Goal: Information Seeking & Learning: Learn about a topic

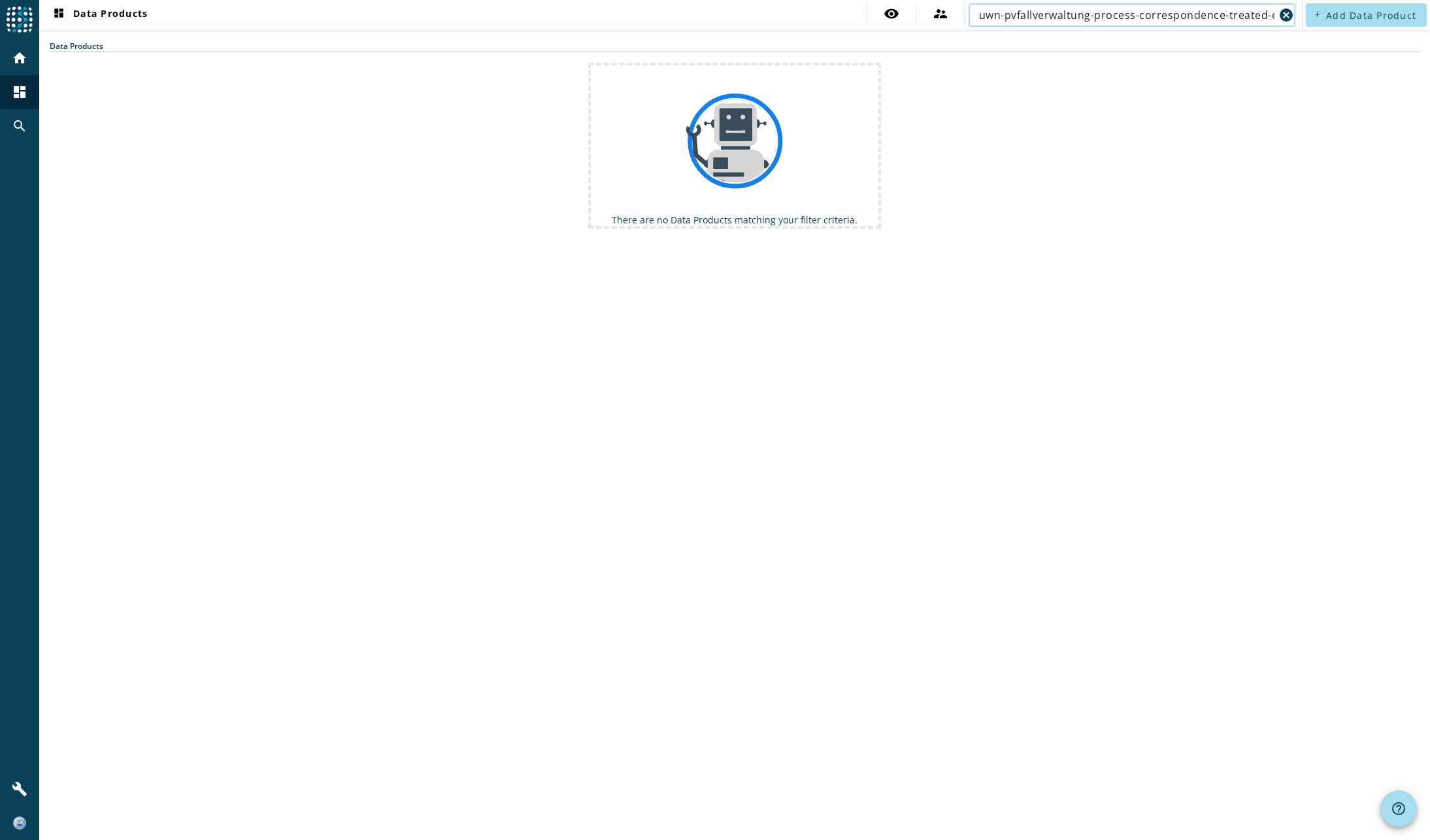
click at [1129, 17] on input "uwn-pvfallverwaltung-process-correspondence-treated-event" at bounding box center [1127, 15] width 295 height 16
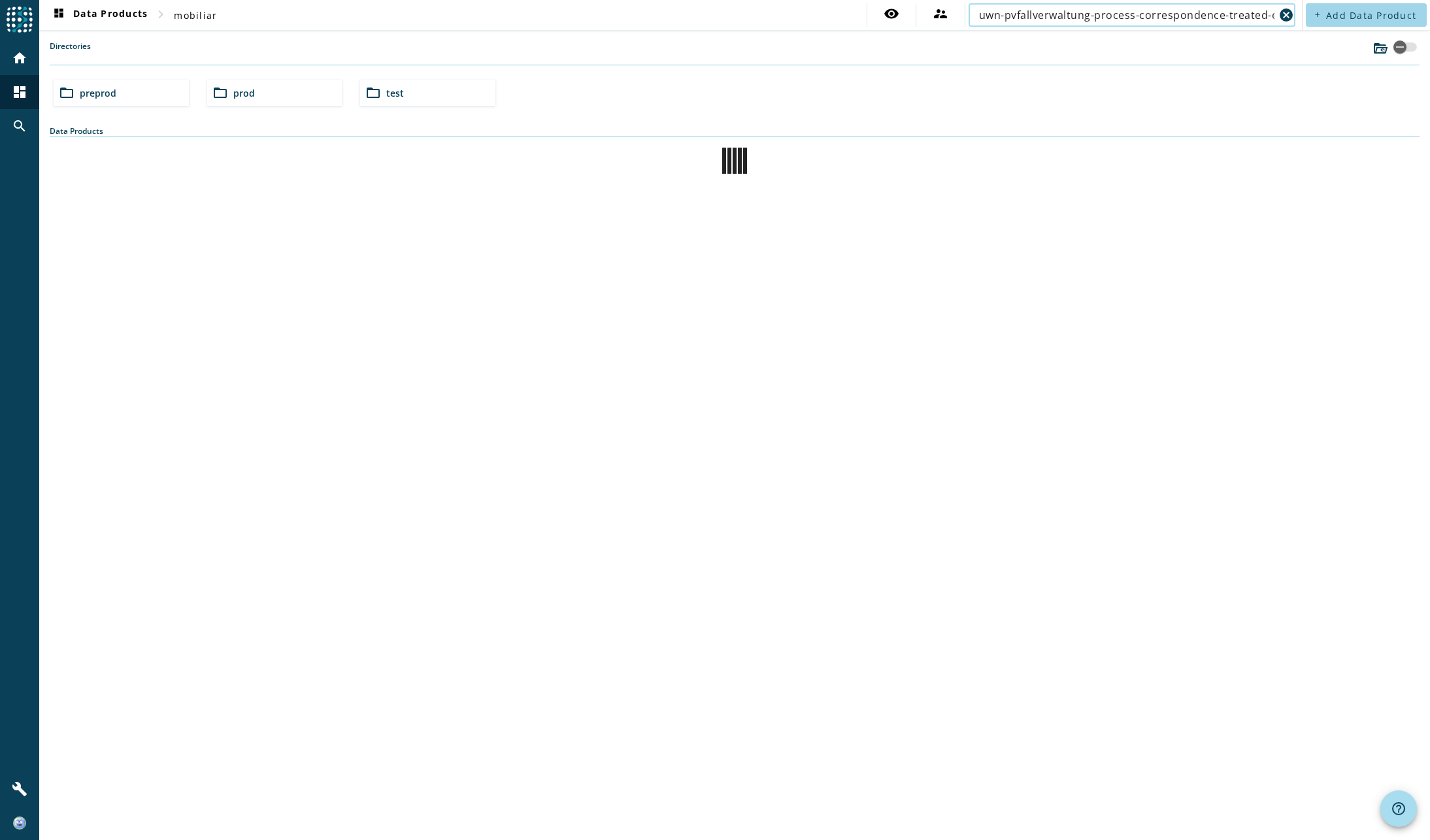
scroll to position [0, 22]
drag, startPoint x: 1140, startPoint y: 13, endPoint x: 1410, endPoint y: 13, distance: 270.0
click at [1406, 12] on div "dashboard Data Products chevron_right mobiliar visibility supervisor_account uw…" at bounding box center [735, 15] width 1391 height 30
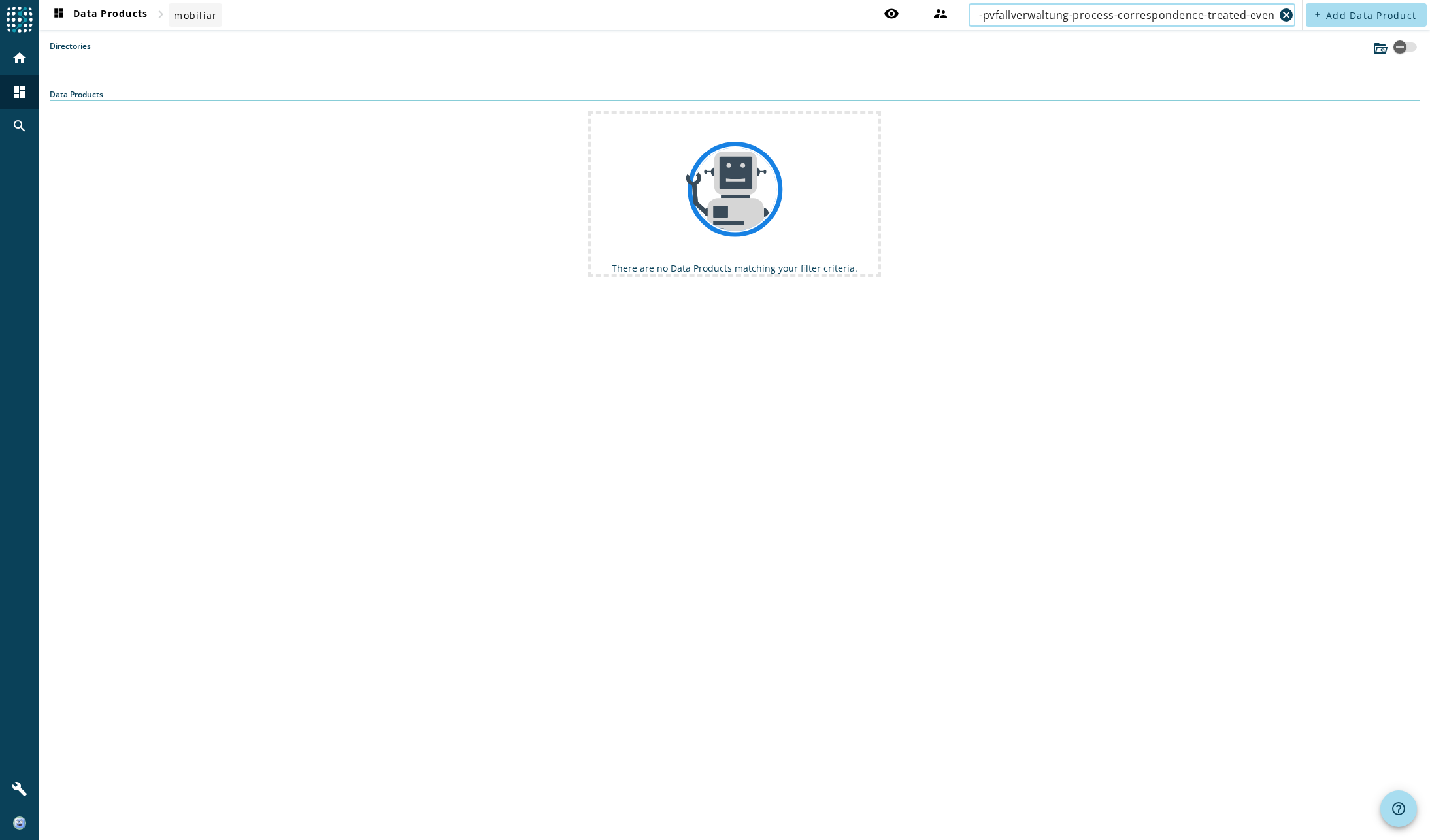
click at [188, 14] on span "mobiliar" at bounding box center [196, 15] width 43 height 12
click at [1288, 15] on mat-icon "cancel" at bounding box center [1286, 15] width 16 height 16
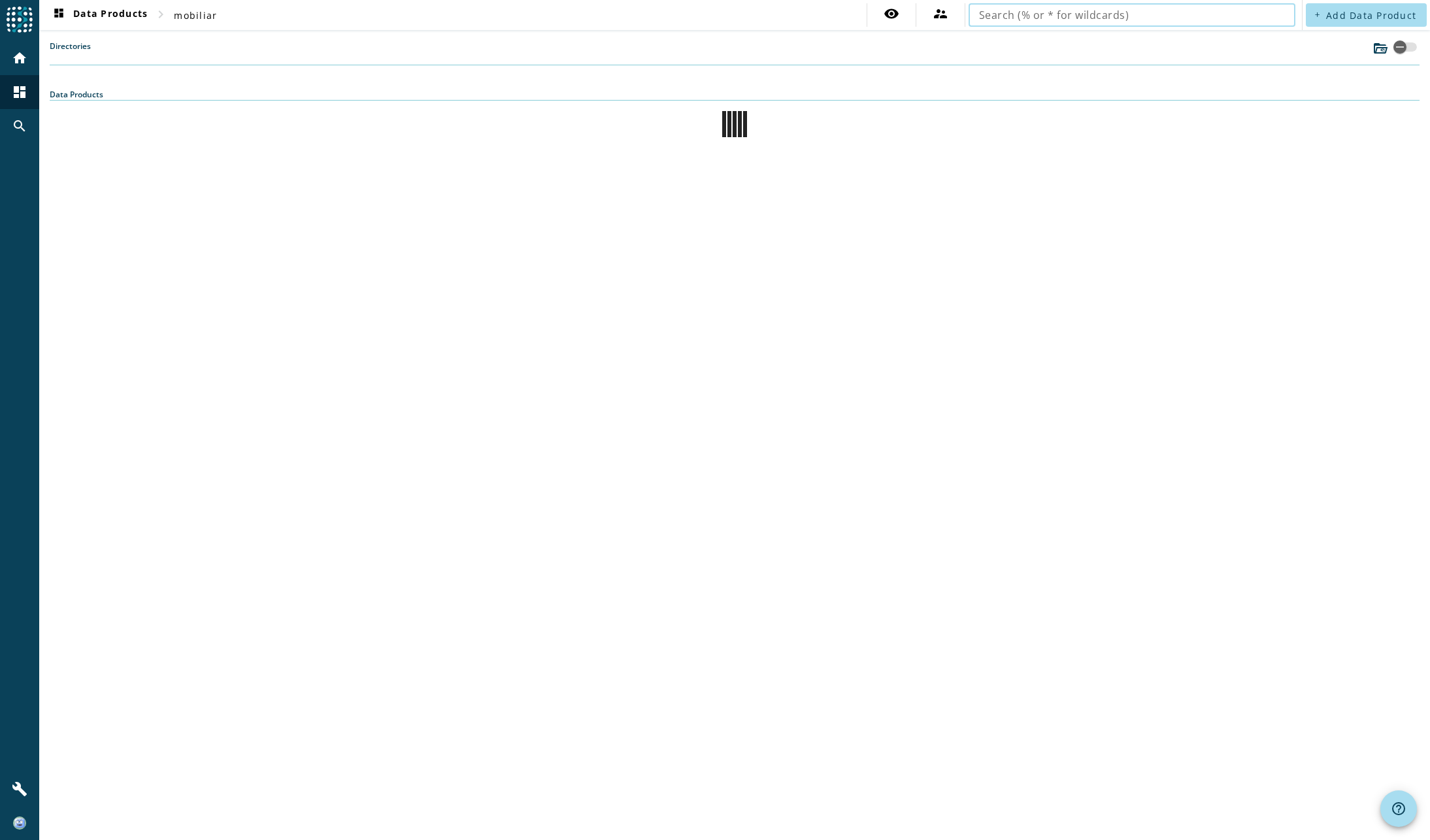
click at [66, 43] on label "Directories" at bounding box center [70, 52] width 41 height 24
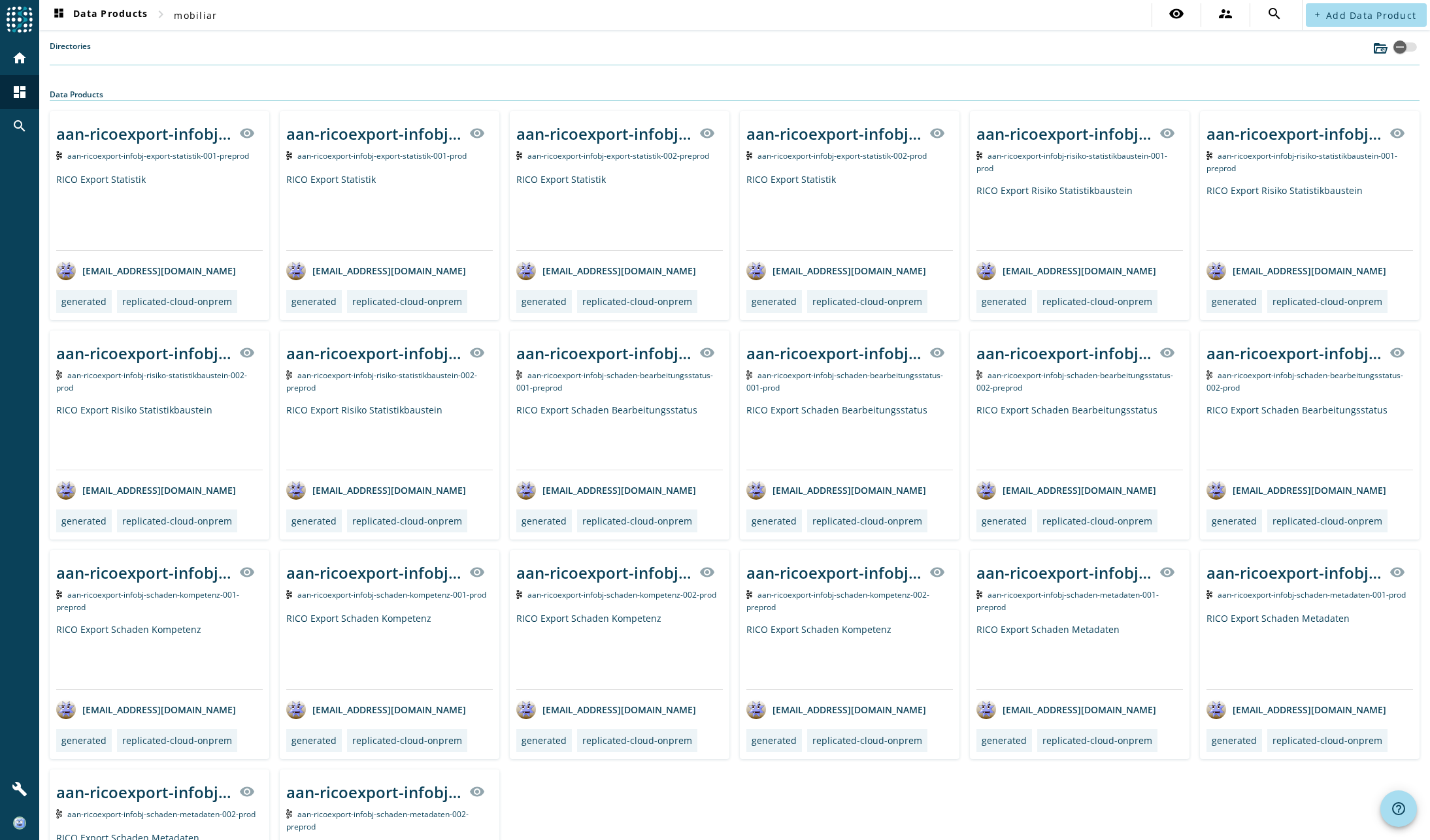
click at [66, 46] on label "Directories" at bounding box center [70, 52] width 41 height 24
click at [71, 43] on label "Directories" at bounding box center [70, 52] width 41 height 24
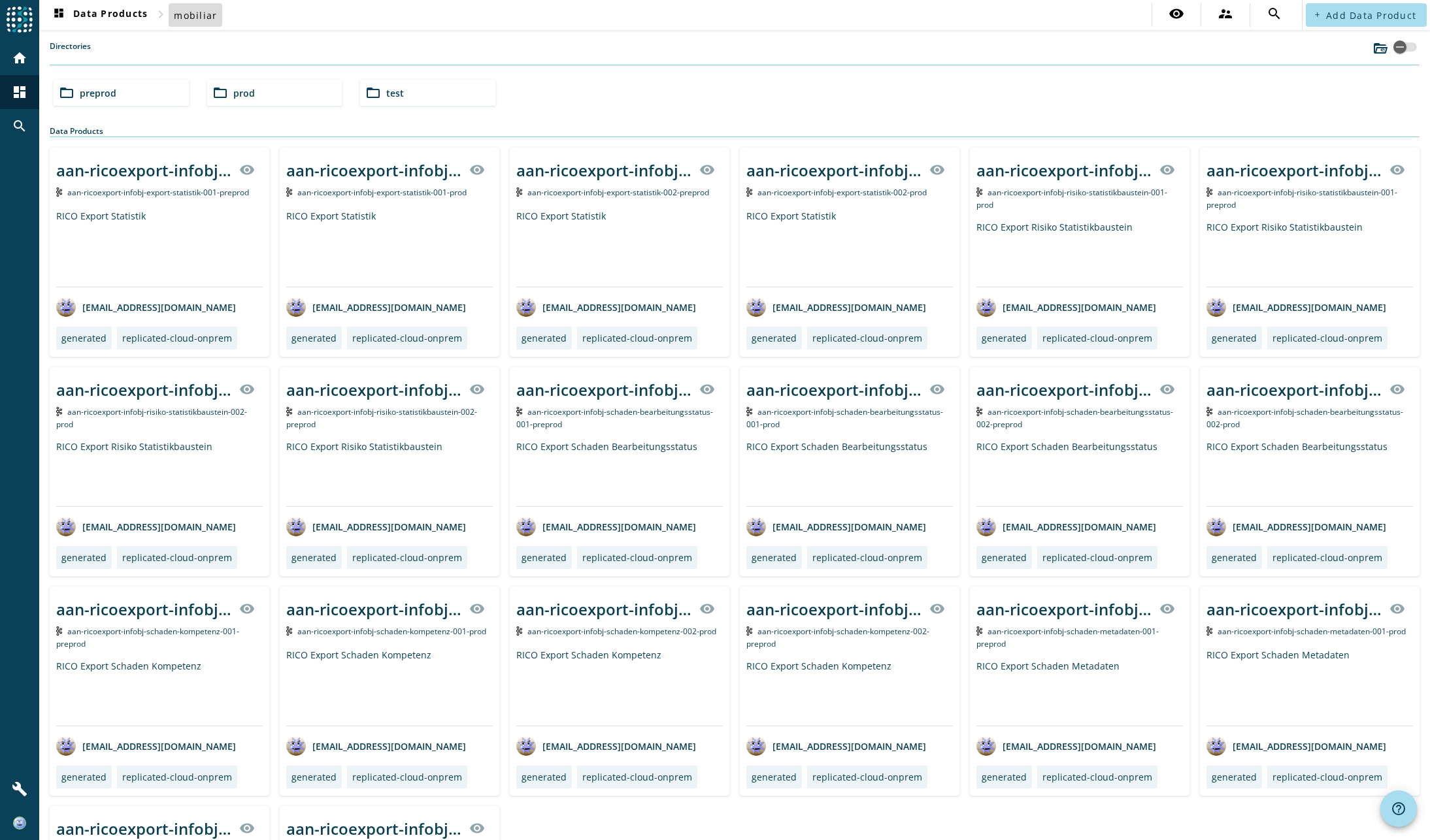
click at [205, 10] on span "mobiliar" at bounding box center [196, 15] width 43 height 12
click at [121, 88] on div "folder_open preprod" at bounding box center [121, 93] width 135 height 26
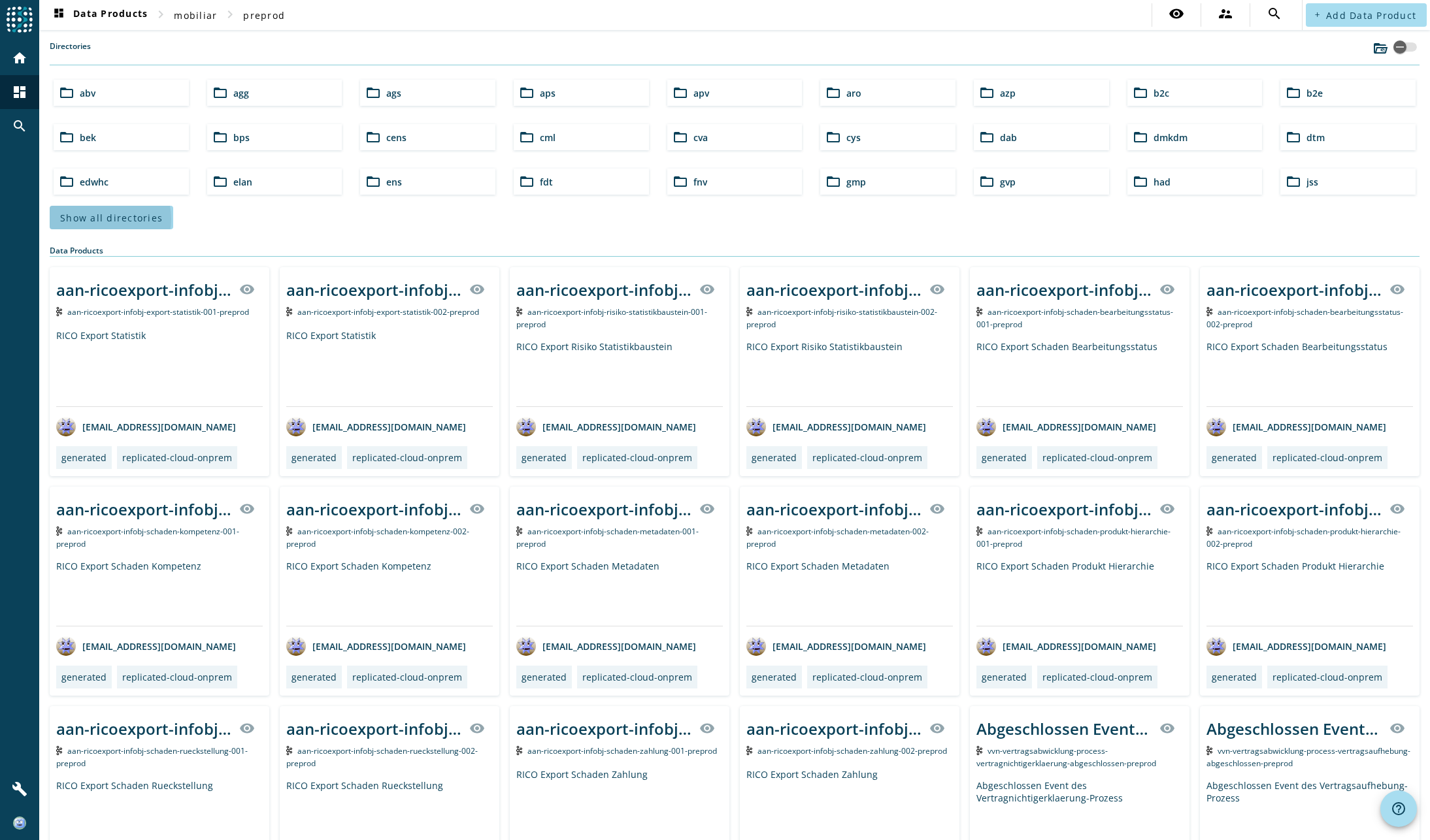
click at [108, 219] on span "Show all directories" at bounding box center [112, 218] width 102 height 12
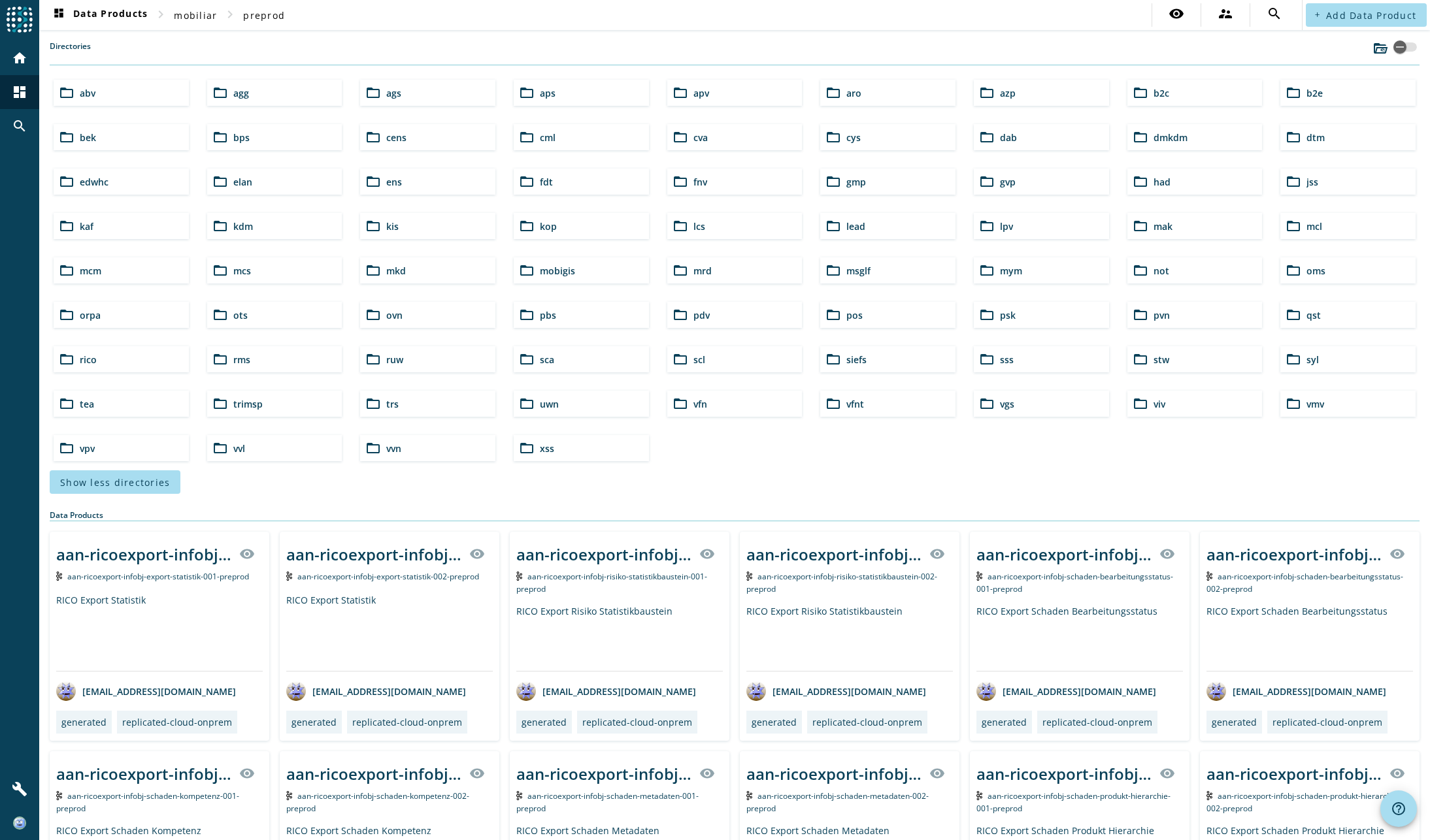
scroll to position [131, 0]
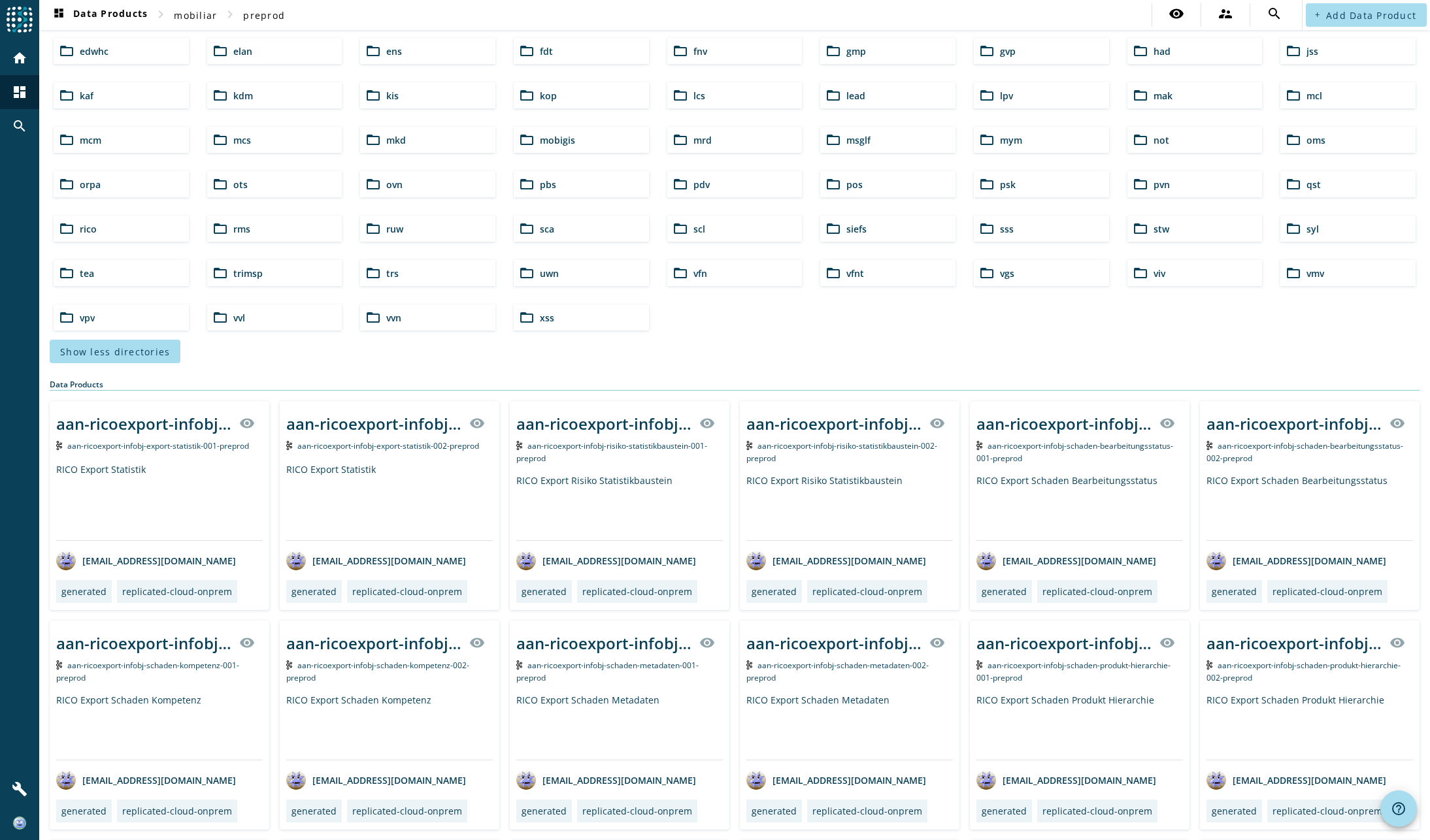
click at [544, 269] on span "uwn" at bounding box center [549, 273] width 19 height 12
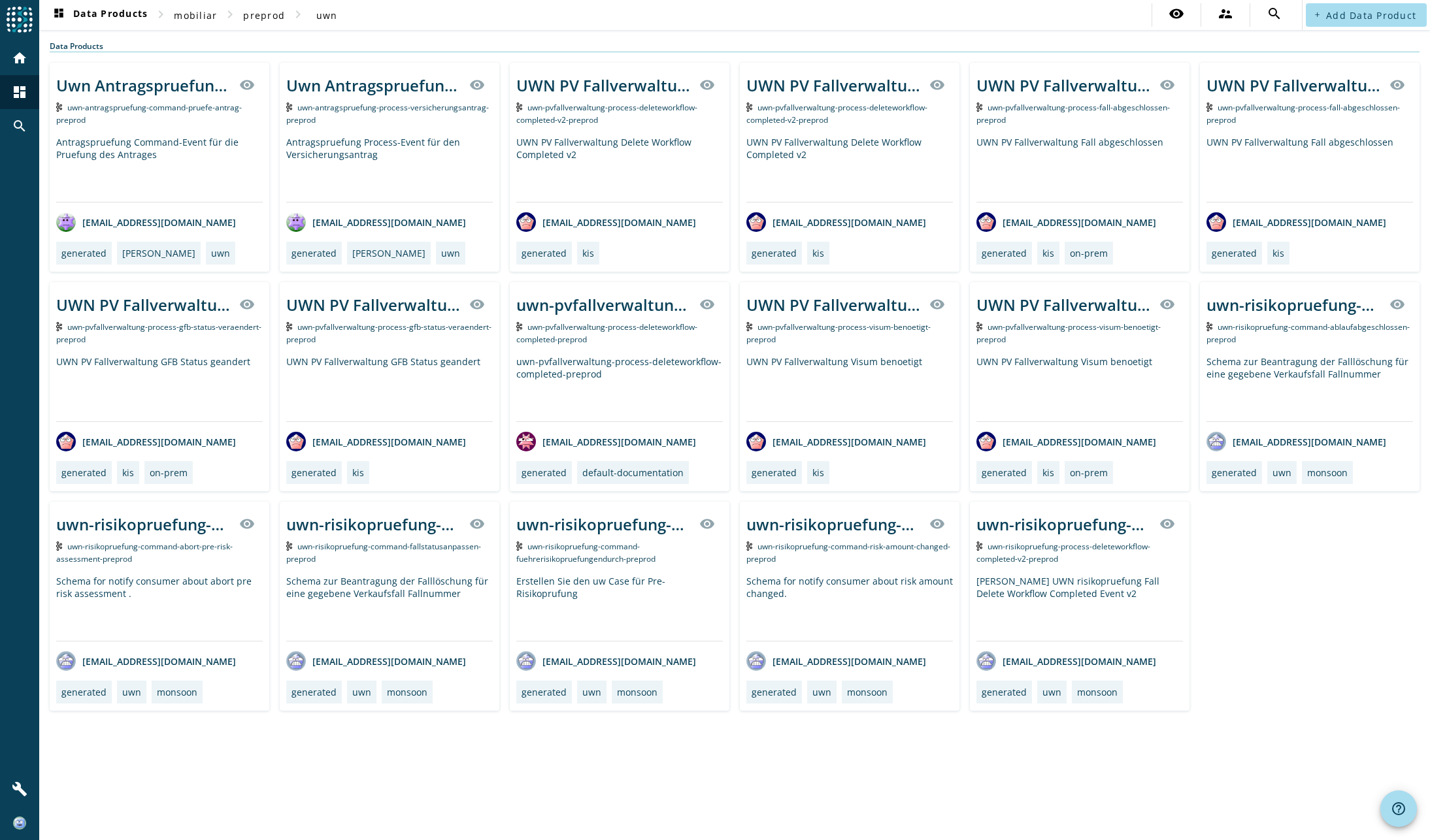
click at [1288, 633] on div "Uwn Antragspruefung Command Pruefe Antrag visibility uwn-antragspruefung-comman…" at bounding box center [735, 387] width 1370 height 648
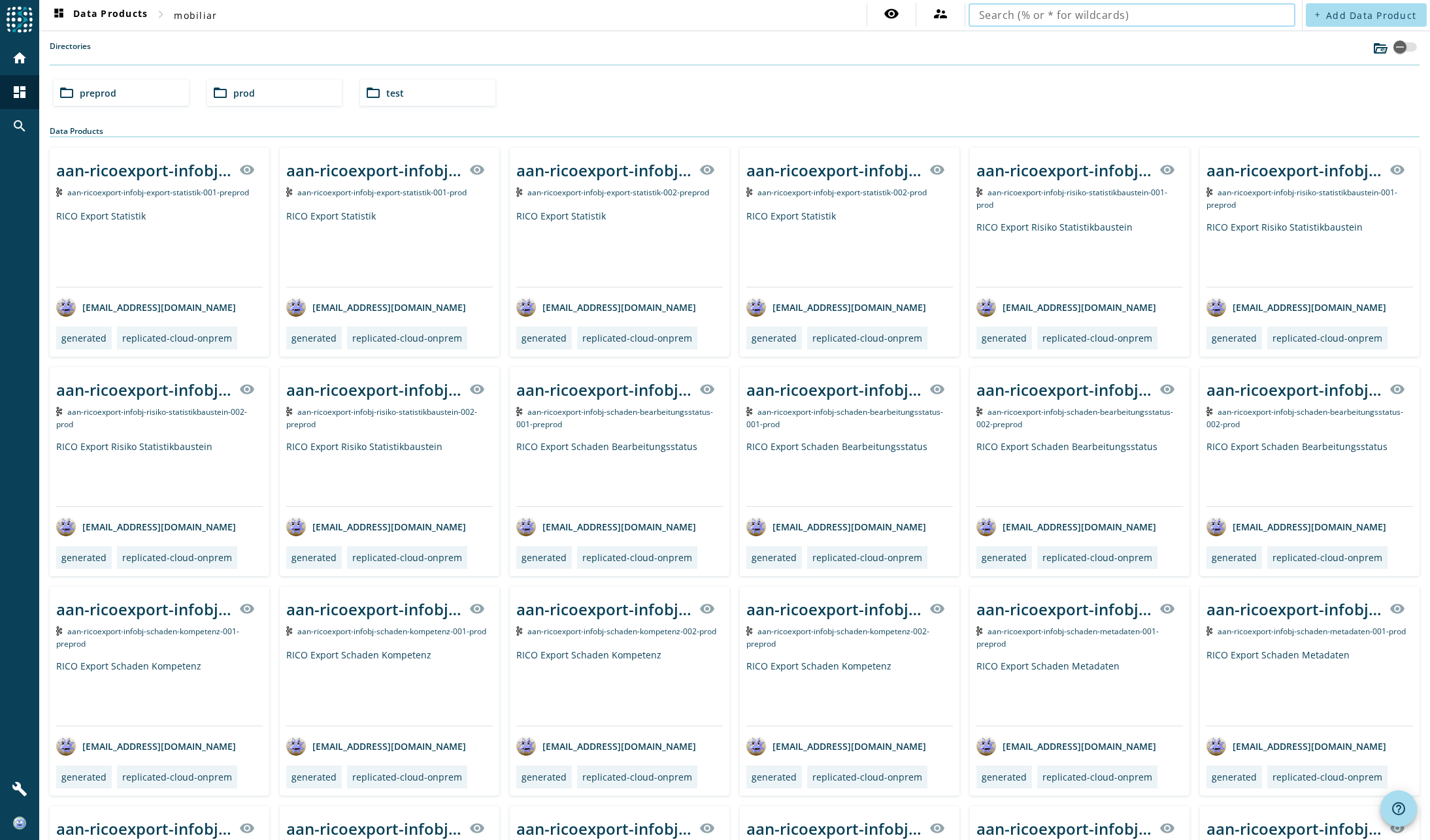
click at [1054, 11] on input "text" at bounding box center [1132, 15] width 306 height 16
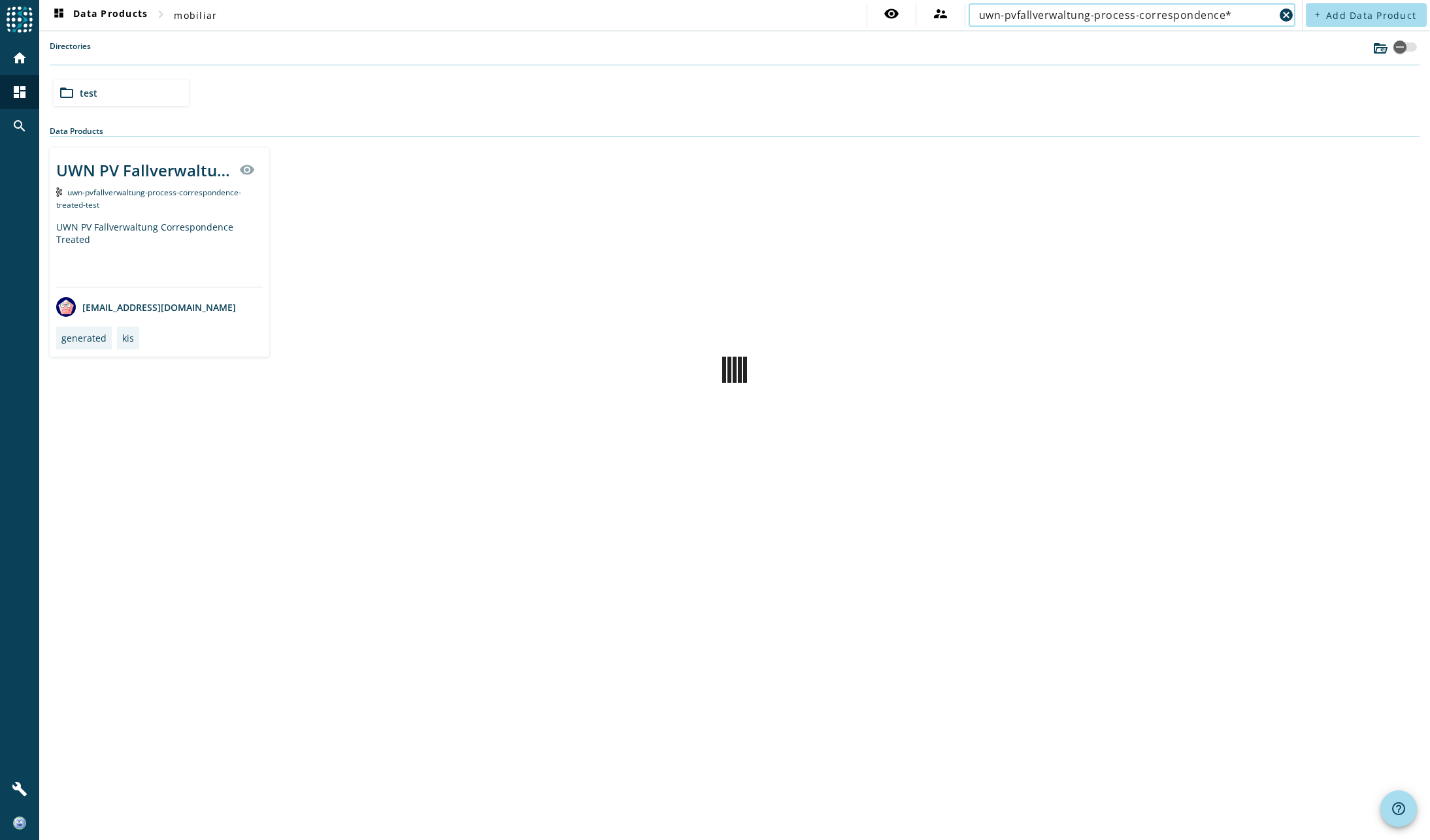
type input "uwn-pvfallverwaltung-process-correspondence*"
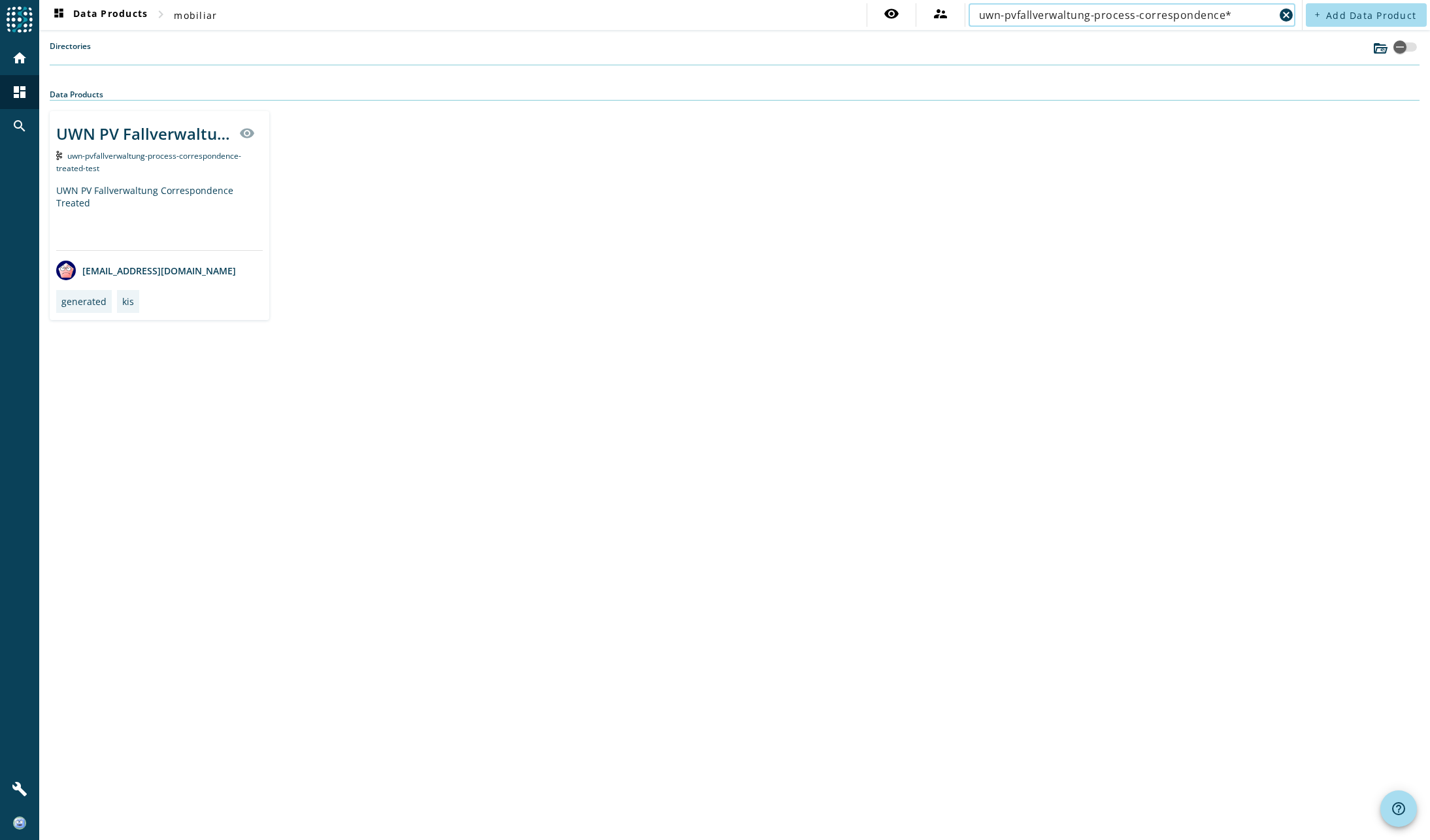
click at [1240, 13] on input "uwn-pvfallverwaltung-process-correspondence*" at bounding box center [1127, 15] width 295 height 16
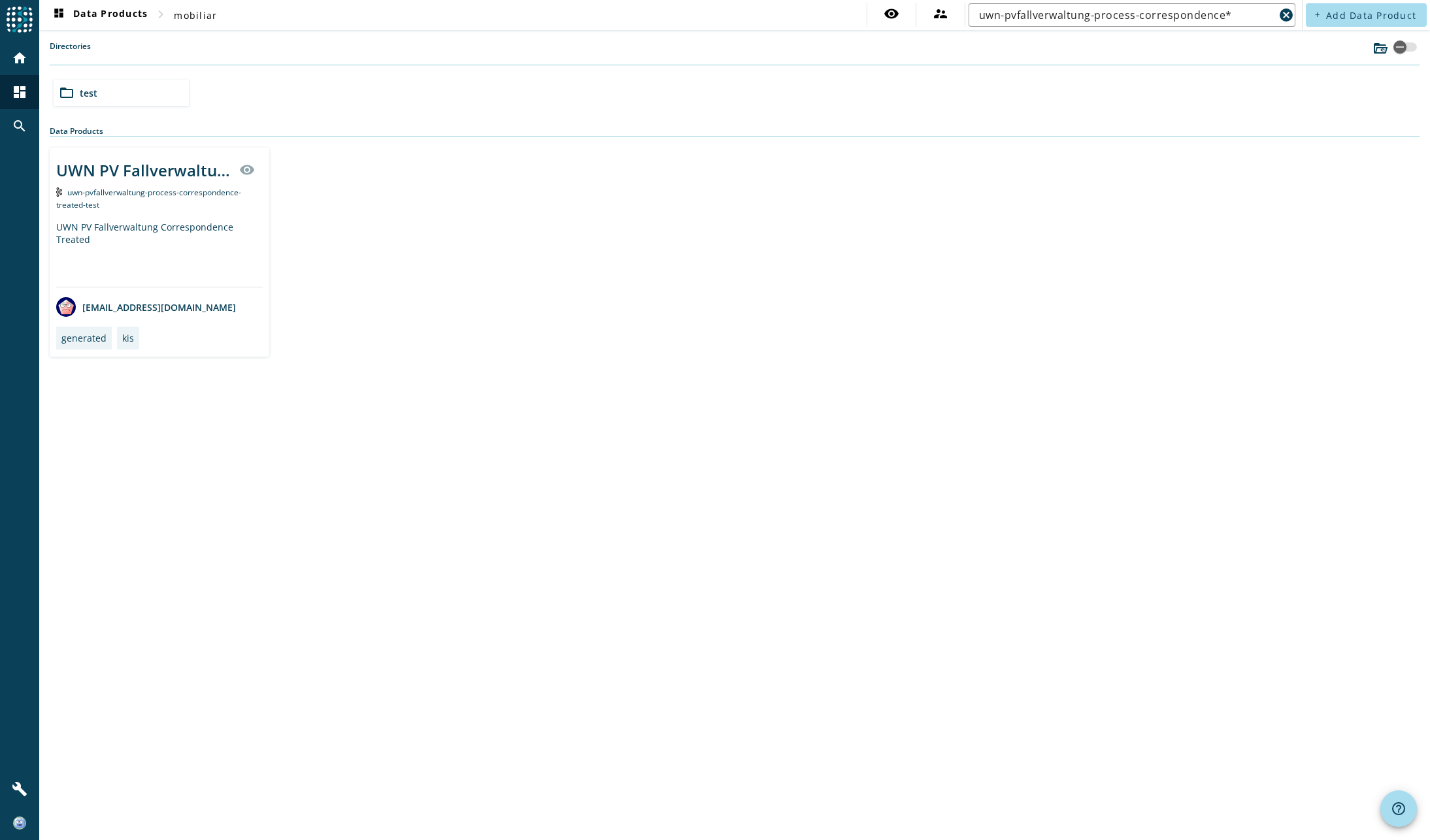
click at [838, 440] on div "dashboard Data Products chevron_right mobiliar visibility supervisor_account uw…" at bounding box center [735, 420] width 1391 height 840
click at [561, 343] on div "UWN PV Fallverwaltung Correspondence Treated visibility uwn-pvfallverwaltung-pr…" at bounding box center [735, 252] width 1370 height 209
click at [331, 515] on div "dashboard Data Products chevron_right mobiliar visibility supervisor_account uw…" at bounding box center [735, 420] width 1391 height 840
click at [305, 452] on div "dashboard Data Products chevron_right mobiliar visibility supervisor_account uw…" at bounding box center [735, 420] width 1391 height 840
click at [1156, 10] on input "uwn-pvfallverwaltung-process-correspondence%" at bounding box center [1127, 15] width 295 height 16
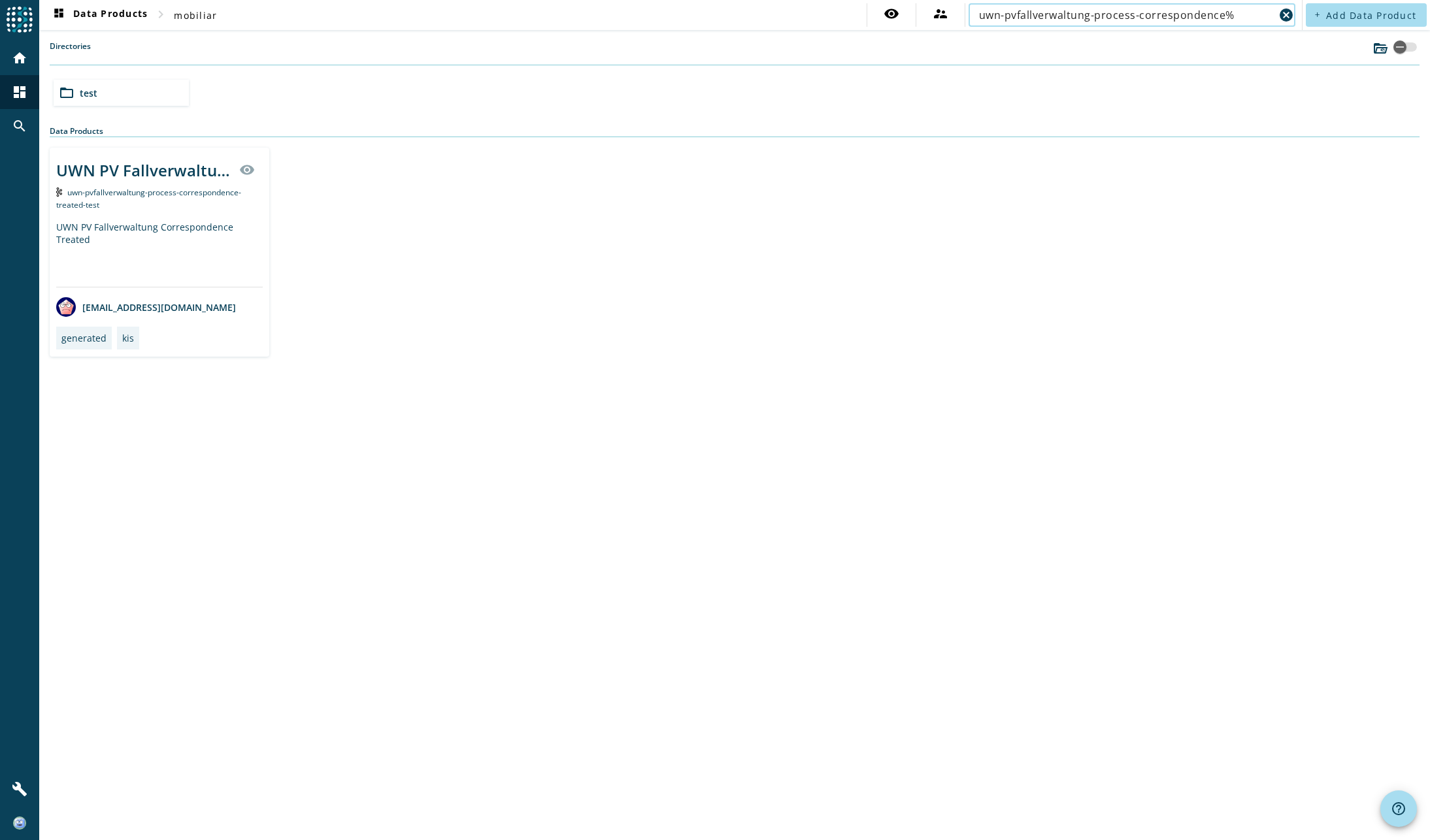
click at [1226, 15] on input "uwn-pvfallverwaltung-process-correspondence%" at bounding box center [1127, 15] width 295 height 16
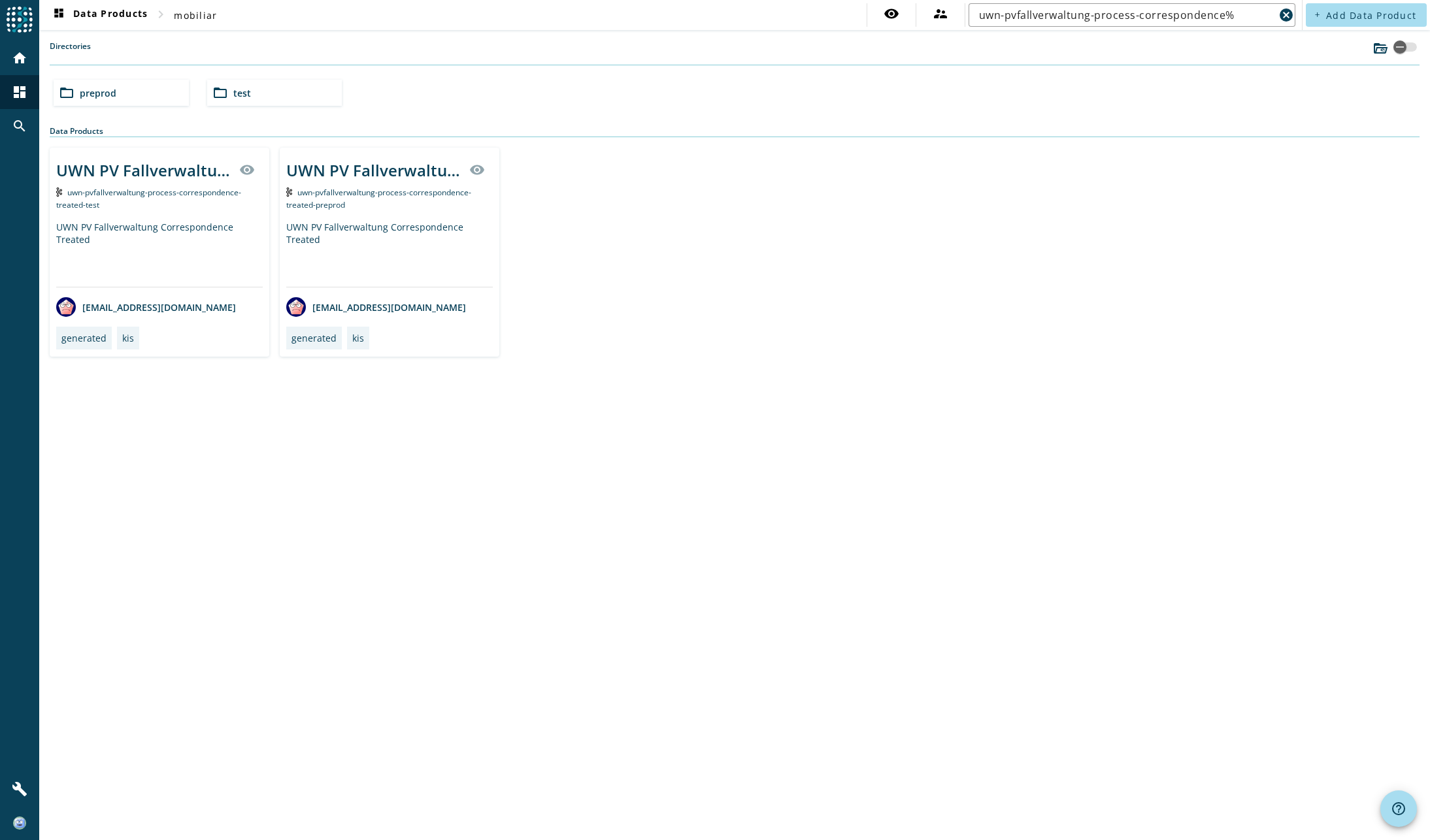
click at [385, 226] on div "UWN PV Fallverwaltung Correspondence Treated" at bounding box center [389, 253] width 207 height 66
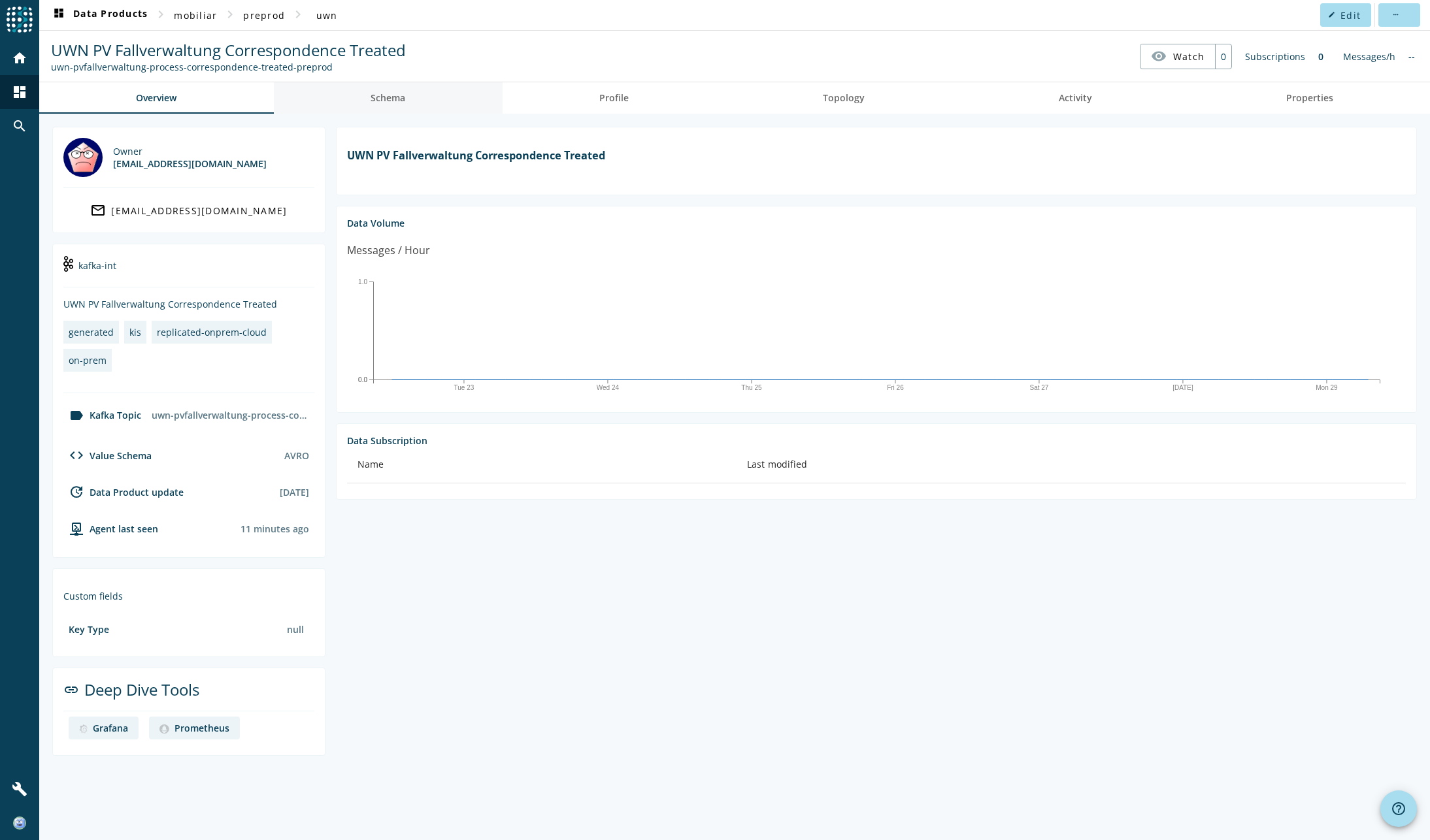
click at [381, 99] on span "Schema" at bounding box center [387, 98] width 35 height 9
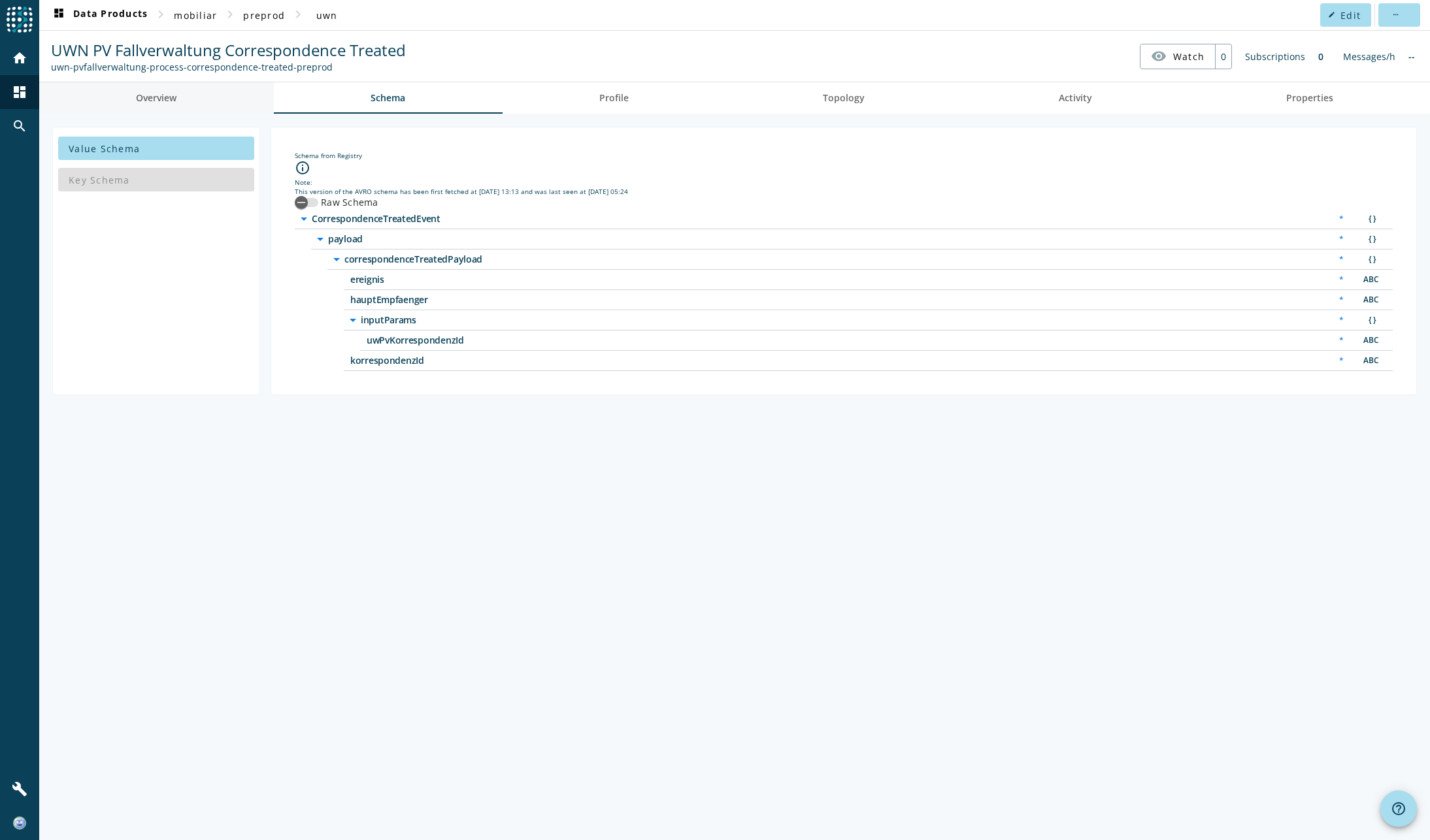
click at [162, 95] on span "Overview" at bounding box center [156, 98] width 41 height 9
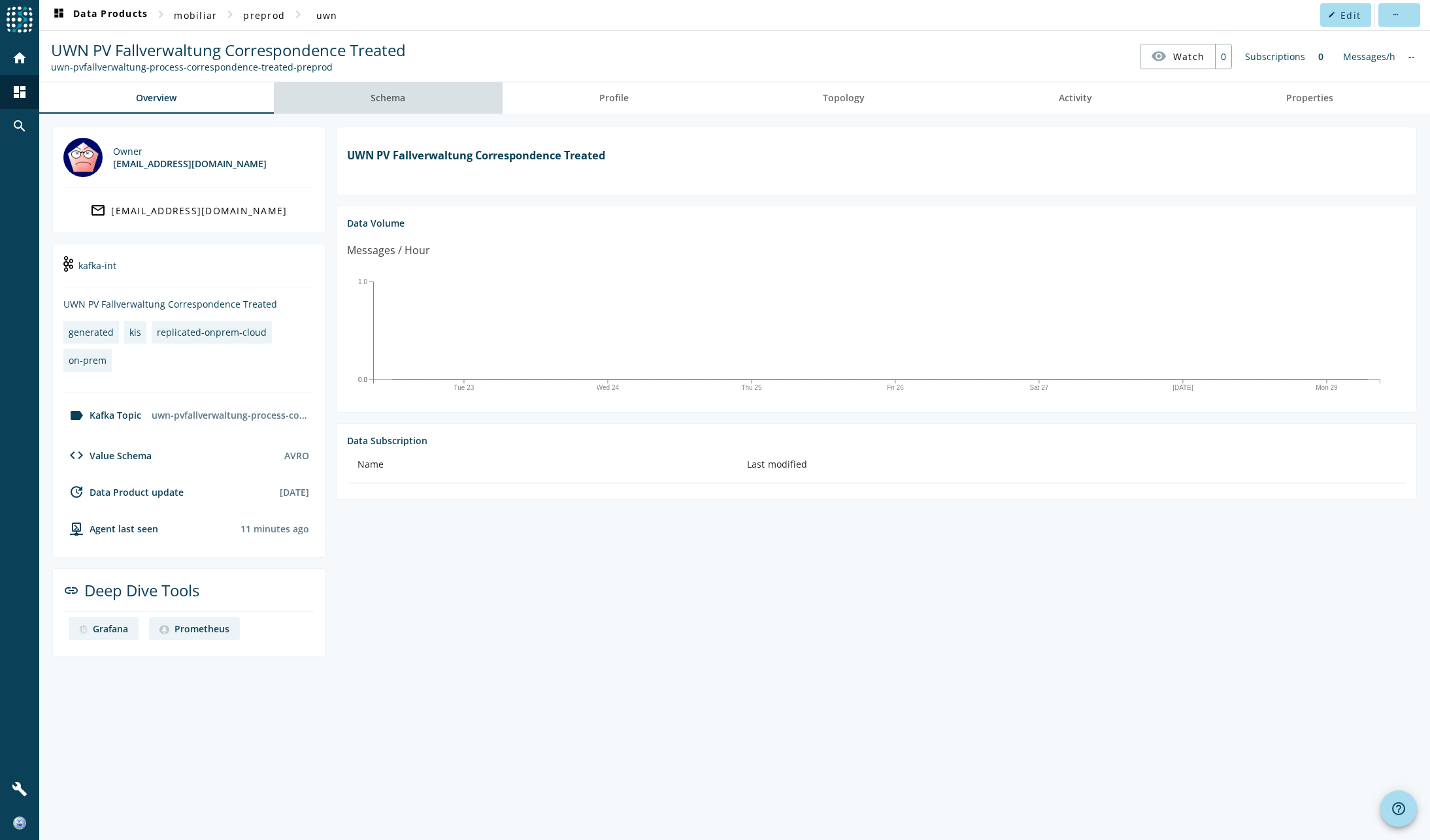
click at [374, 97] on span "Schema" at bounding box center [387, 98] width 35 height 9
